Goal: Navigation & Orientation: Find specific page/section

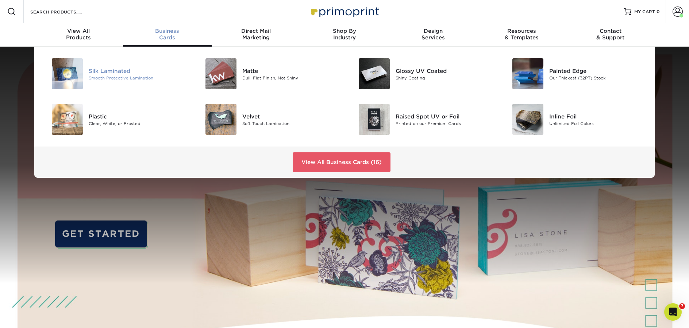
click at [110, 69] on div "Silk Laminated" at bounding box center [137, 71] width 97 height 8
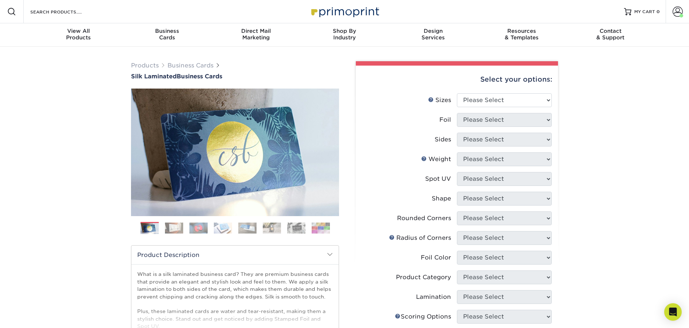
click at [320, 233] on img at bounding box center [321, 228] width 18 height 11
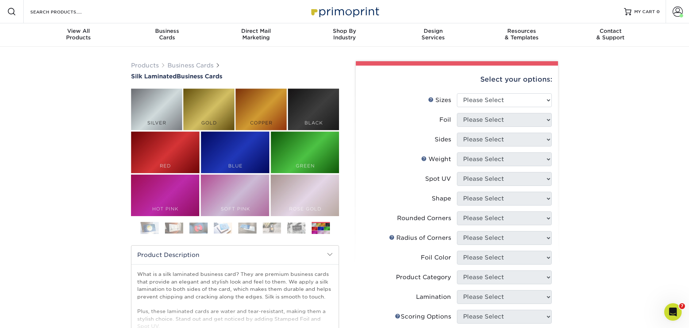
click at [136, 232] on ol at bounding box center [235, 231] width 208 height 18
click at [148, 232] on img at bounding box center [149, 228] width 18 height 18
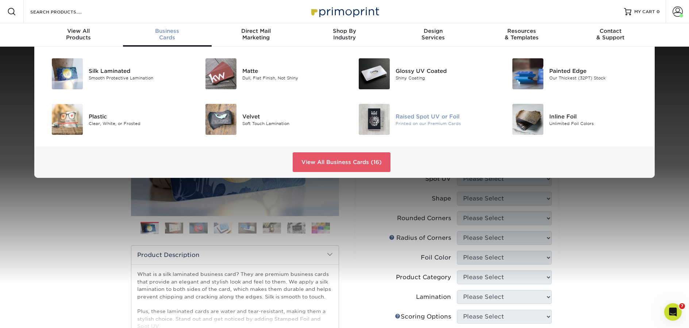
click at [423, 117] on div "Raised Spot UV or Foil" at bounding box center [443, 116] width 97 height 8
